Goal: Task Accomplishment & Management: Manage account settings

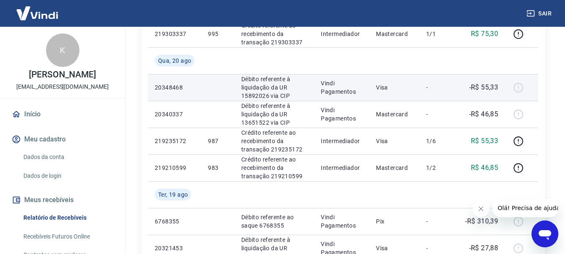
scroll to position [502, 0]
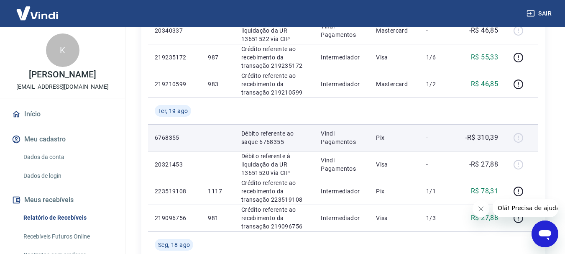
click at [482, 139] on p "-R$ 310,39" at bounding box center [481, 137] width 33 height 10
click at [521, 139] on div at bounding box center [521, 137] width 20 height 13
click at [484, 140] on p "-R$ 310,39" at bounding box center [481, 137] width 33 height 10
click at [351, 137] on p "Vindi Pagamentos" at bounding box center [342, 137] width 42 height 17
click at [383, 138] on p "Pix" at bounding box center [394, 137] width 37 height 8
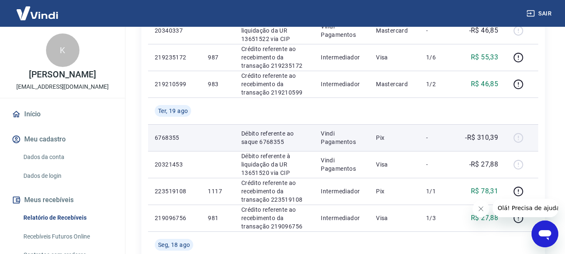
click at [451, 140] on td "-" at bounding box center [438, 137] width 38 height 27
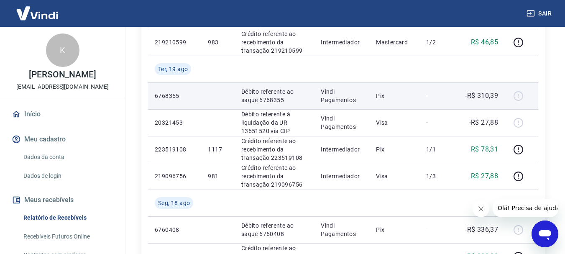
click at [325, 94] on p "Vindi Pagamentos" at bounding box center [342, 95] width 42 height 17
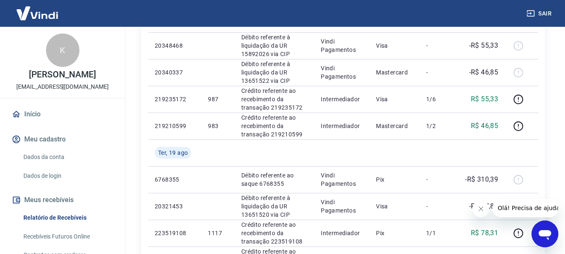
scroll to position [502, 0]
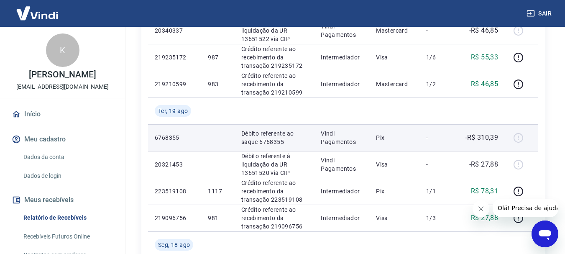
click at [516, 137] on div at bounding box center [521, 137] width 20 height 13
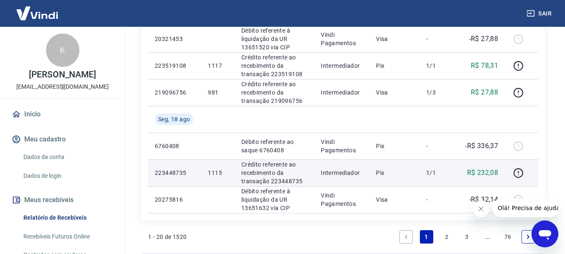
scroll to position [669, 0]
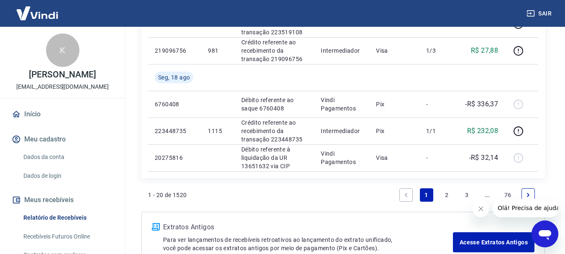
click at [443, 199] on link "2" at bounding box center [446, 194] width 13 height 13
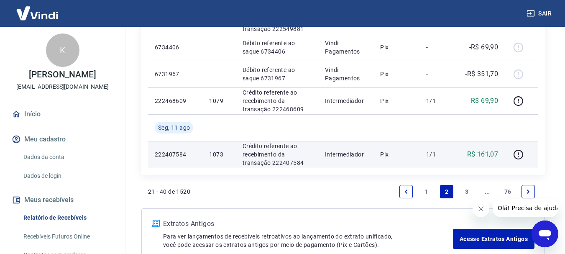
scroll to position [804, 0]
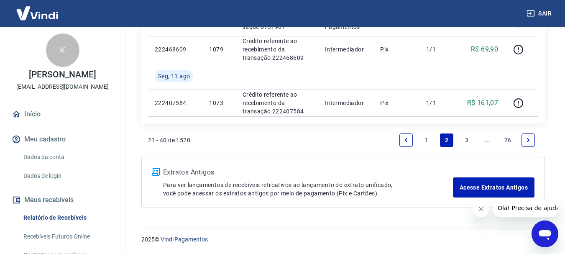
click at [429, 140] on link "1" at bounding box center [426, 139] width 13 height 13
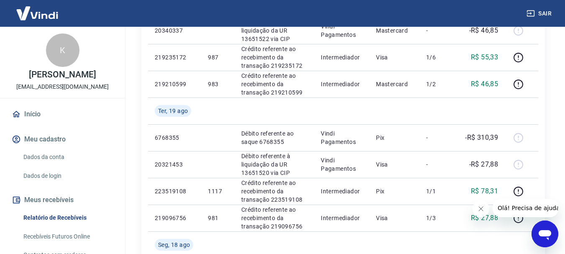
scroll to position [543, 0]
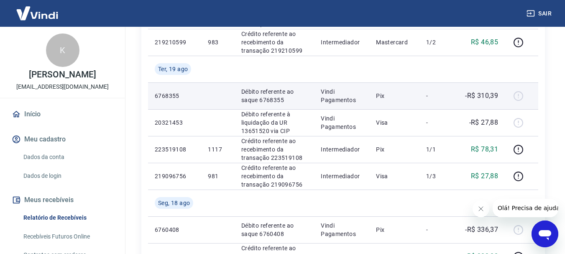
click at [291, 97] on p "Débito referente ao saque 6768355" at bounding box center [274, 95] width 66 height 17
click at [244, 92] on p "Débito referente ao saque 6768355" at bounding box center [274, 95] width 66 height 17
click at [265, 94] on p "Débito referente ao saque 6768355" at bounding box center [274, 95] width 66 height 17
click at [290, 97] on p "Débito referente ao saque 6768355" at bounding box center [274, 95] width 66 height 17
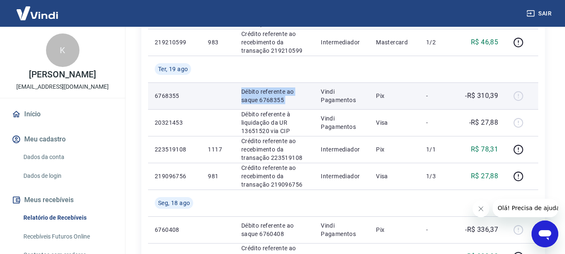
click at [290, 97] on p "Débito referente ao saque 6768355" at bounding box center [274, 95] width 66 height 17
click at [347, 103] on p "Vindi Pagamentos" at bounding box center [342, 95] width 42 height 17
click at [376, 99] on p "Pix" at bounding box center [394, 96] width 37 height 8
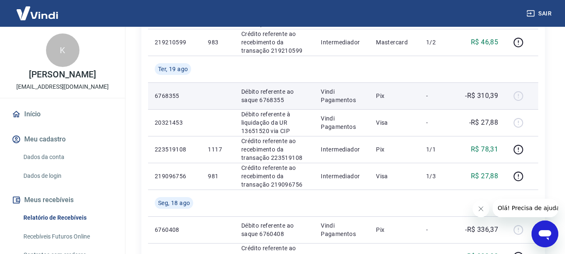
click at [427, 96] on p "-" at bounding box center [438, 96] width 25 height 8
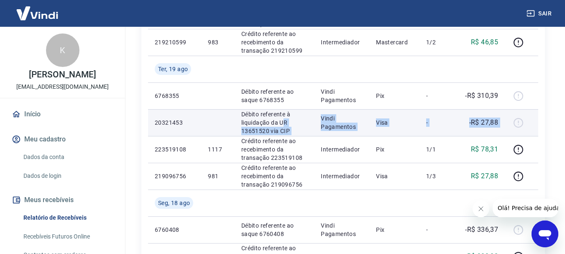
drag, startPoint x: 284, startPoint y: 123, endPoint x: 521, endPoint y: 120, distance: 236.6
click at [521, 120] on tr "20321453 Débito referente à liquidação da UR 13651520 via CIP Vindi Pagamentos …" at bounding box center [343, 122] width 390 height 27
click at [521, 120] on div at bounding box center [521, 122] width 20 height 13
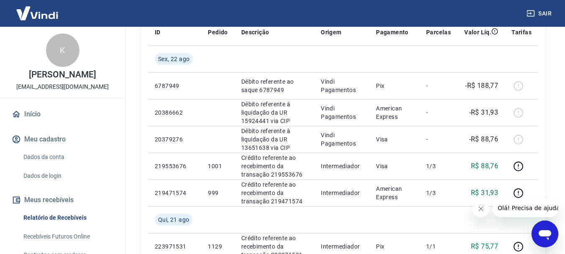
scroll to position [42, 0]
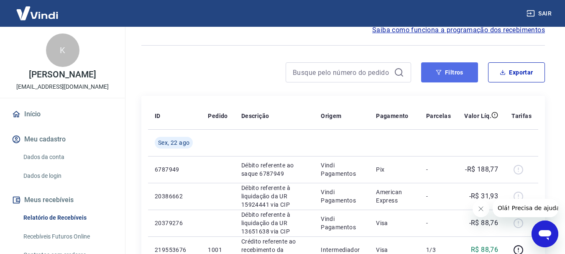
click at [448, 71] on button "Filtros" at bounding box center [449, 72] width 57 height 20
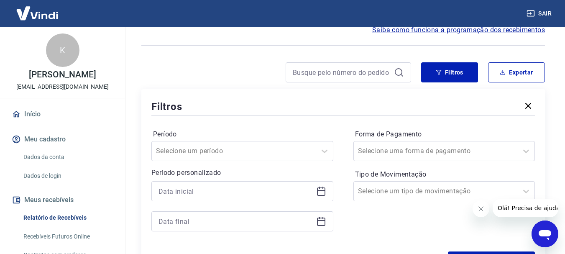
click at [530, 104] on icon "button" at bounding box center [528, 106] width 6 height 6
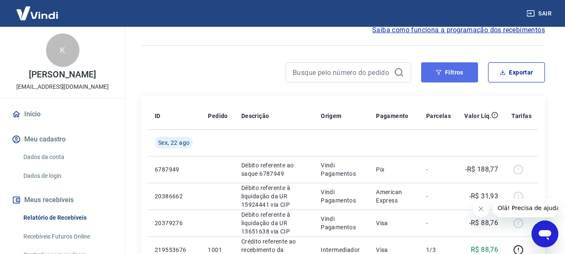
click at [451, 79] on button "Filtros" at bounding box center [449, 72] width 57 height 20
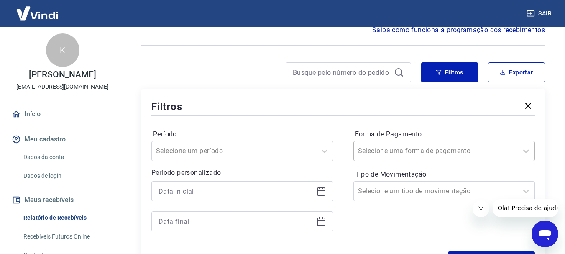
click at [461, 155] on div "Selecione uma forma de pagamento" at bounding box center [444, 151] width 182 height 20
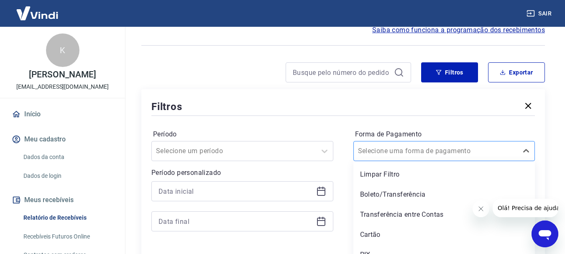
scroll to position [53, 0]
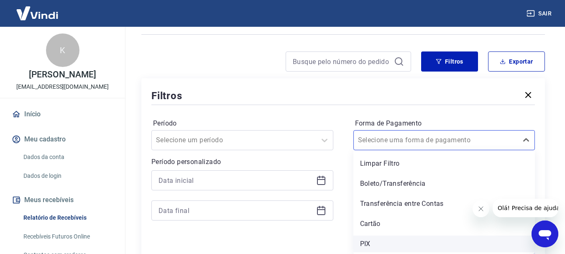
click at [369, 245] on div "PIX" at bounding box center [444, 243] width 182 height 17
click at [366, 239] on div "Período Selecione um período Período personalizado Forma de Pagamento option PI…" at bounding box center [342, 174] width 383 height 134
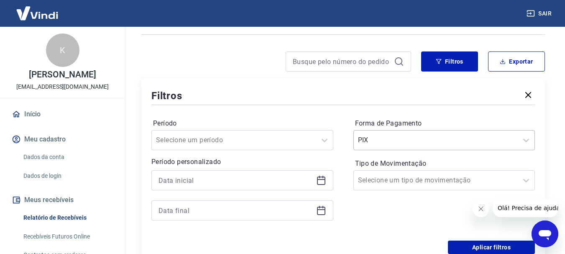
scroll to position [94, 0]
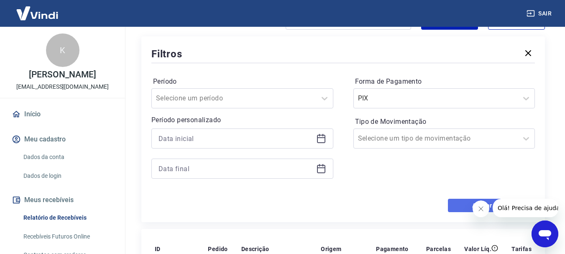
click at [464, 208] on button "Aplicar filtros" at bounding box center [491, 205] width 87 height 13
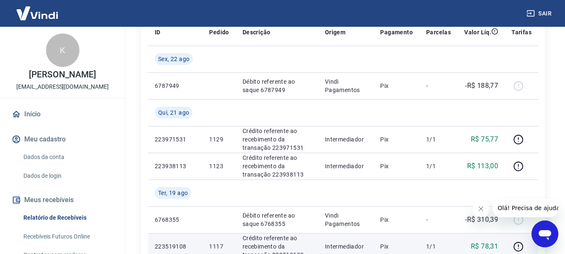
scroll to position [167, 0]
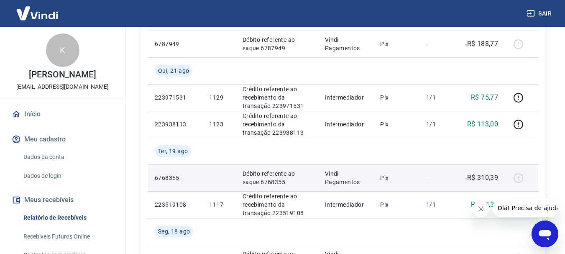
click at [486, 178] on p "-R$ 310,39" at bounding box center [481, 178] width 33 height 10
click at [463, 178] on td "-R$ 310,39" at bounding box center [480, 177] width 47 height 27
click at [524, 182] on div at bounding box center [521, 177] width 20 height 13
click at [516, 181] on div at bounding box center [521, 177] width 20 height 13
drag, startPoint x: 410, startPoint y: 169, endPoint x: 416, endPoint y: 175, distance: 8.3
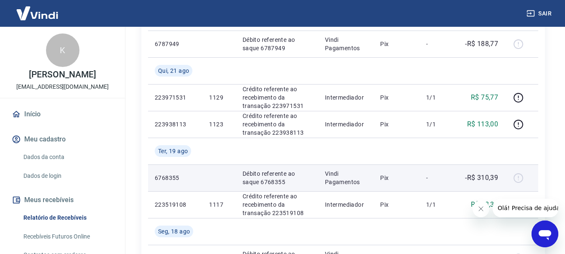
click at [411, 171] on td "Pix" at bounding box center [396, 177] width 46 height 27
click at [293, 180] on p "Débito referente ao saque 6768355" at bounding box center [276, 177] width 69 height 17
drag, startPoint x: 211, startPoint y: 181, endPoint x: 166, endPoint y: 178, distance: 44.4
click at [201, 181] on tr "6768355 Débito referente ao saque 6768355 Vindi Pagamentos Pix - -R$ 310,39" at bounding box center [343, 177] width 390 height 27
click at [166, 178] on p "6768355" at bounding box center [175, 177] width 41 height 8
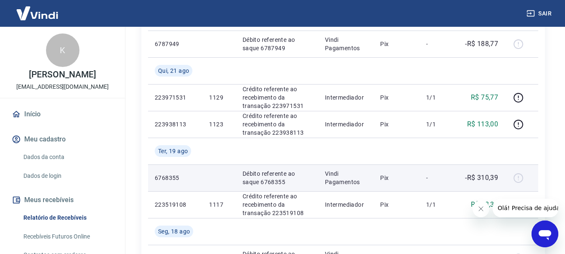
click at [255, 178] on p "Débito referente ao saque 6768355" at bounding box center [276, 177] width 69 height 17
click at [267, 176] on p "Débito referente ao saque 6768355" at bounding box center [276, 177] width 69 height 17
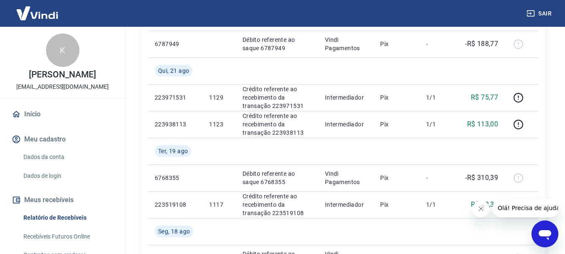
click at [476, 210] on button "Fechar mensagem da empresa" at bounding box center [480, 208] width 17 height 17
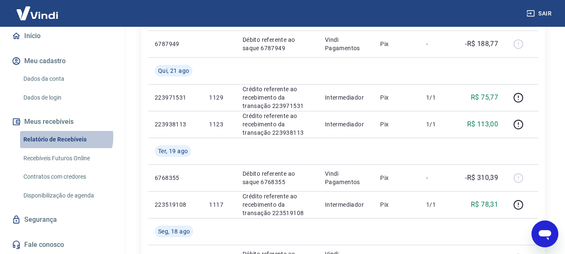
click at [66, 137] on link "Relatório de Recebíveis" at bounding box center [67, 139] width 95 height 17
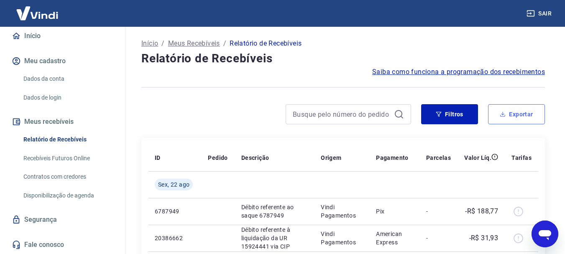
click at [509, 115] on button "Exportar" at bounding box center [516, 114] width 57 height 20
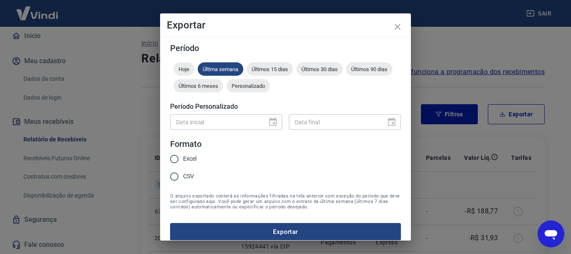
click at [267, 122] on div "Data inicial" at bounding box center [226, 121] width 112 height 15
click at [178, 158] on input "Excel" at bounding box center [175, 159] width 18 height 18
radio input "true"
click at [206, 113] on div "Data inicial Data inicial Data final Data final" at bounding box center [285, 121] width 231 height 20
click at [191, 106] on h5 "Período Personalizado" at bounding box center [285, 106] width 231 height 8
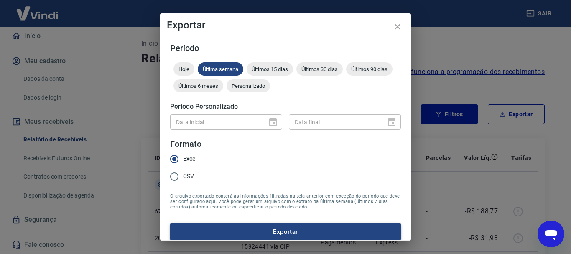
click at [294, 236] on button "Exportar" at bounding box center [285, 232] width 231 height 18
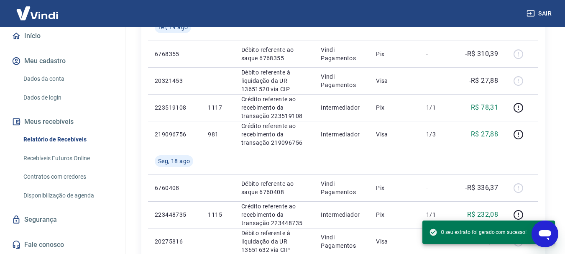
scroll to position [627, 0]
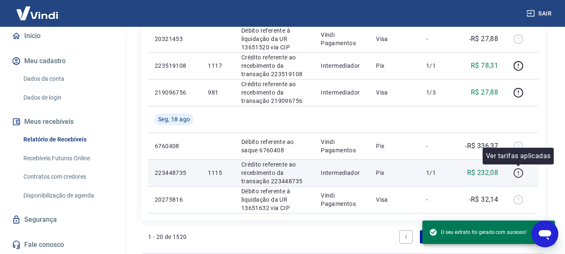
click at [515, 171] on icon "button" at bounding box center [518, 173] width 10 height 10
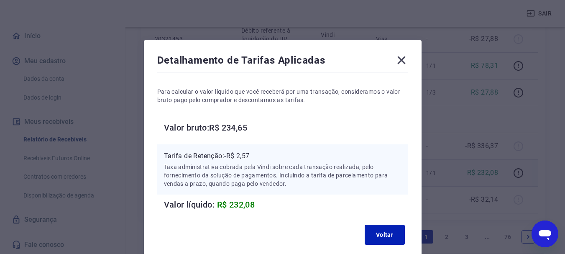
click at [397, 59] on icon at bounding box center [401, 60] width 13 height 13
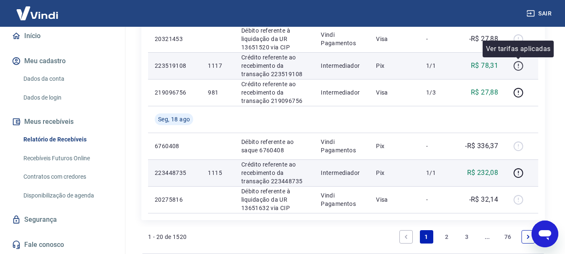
click at [517, 65] on icon "button" at bounding box center [518, 66] width 10 height 10
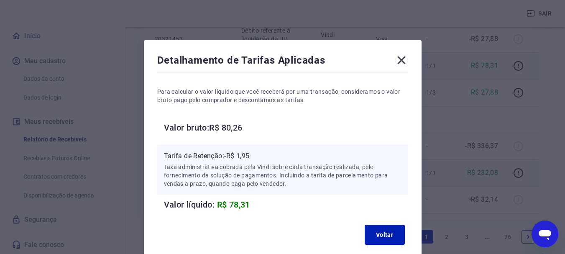
click at [408, 57] on icon at bounding box center [401, 60] width 13 height 13
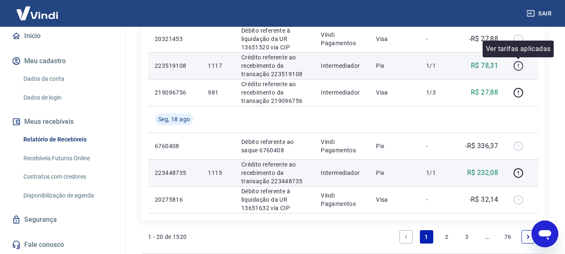
click at [515, 66] on icon "button" at bounding box center [518, 66] width 10 height 10
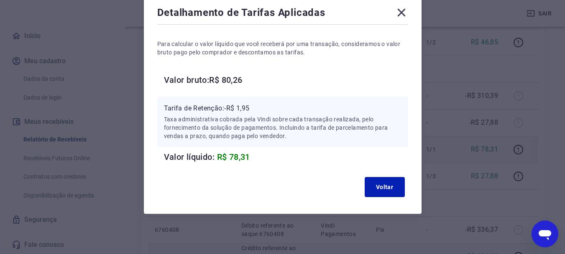
scroll to position [0, 0]
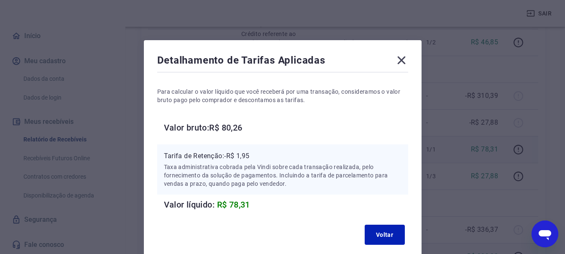
click at [400, 55] on icon at bounding box center [401, 60] width 13 height 13
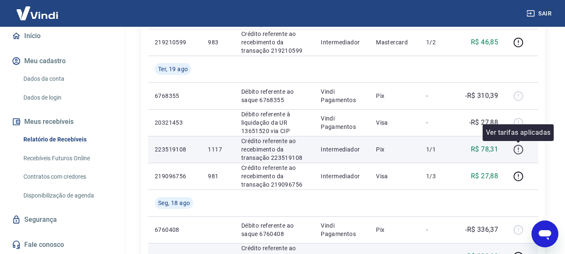
click at [514, 148] on icon "button" at bounding box center [518, 149] width 10 height 10
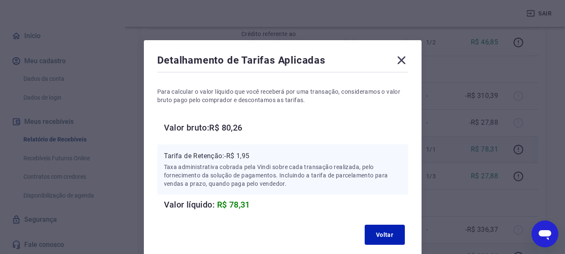
click at [400, 64] on icon at bounding box center [401, 60] width 13 height 13
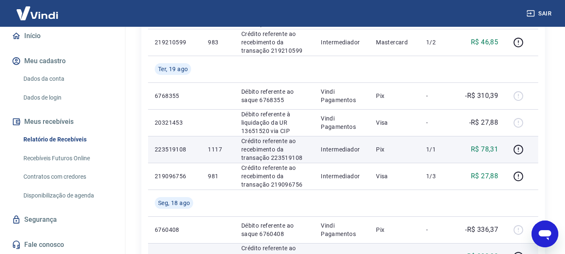
scroll to position [627, 0]
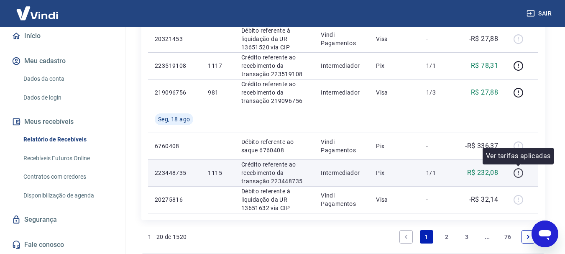
click at [514, 173] on icon "button" at bounding box center [518, 173] width 10 height 10
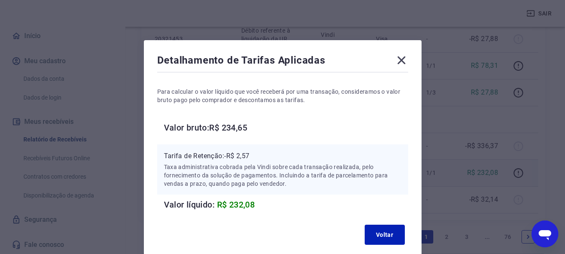
click at [403, 62] on icon at bounding box center [401, 60] width 8 height 8
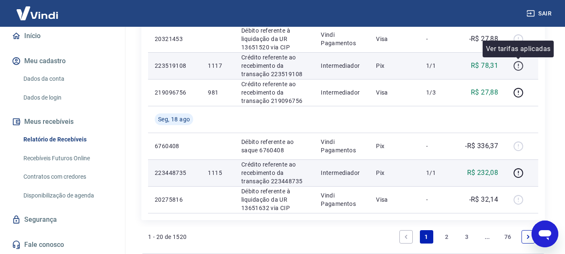
click at [519, 63] on icon "button" at bounding box center [518, 66] width 10 height 10
